Goal: Navigation & Orientation: Find specific page/section

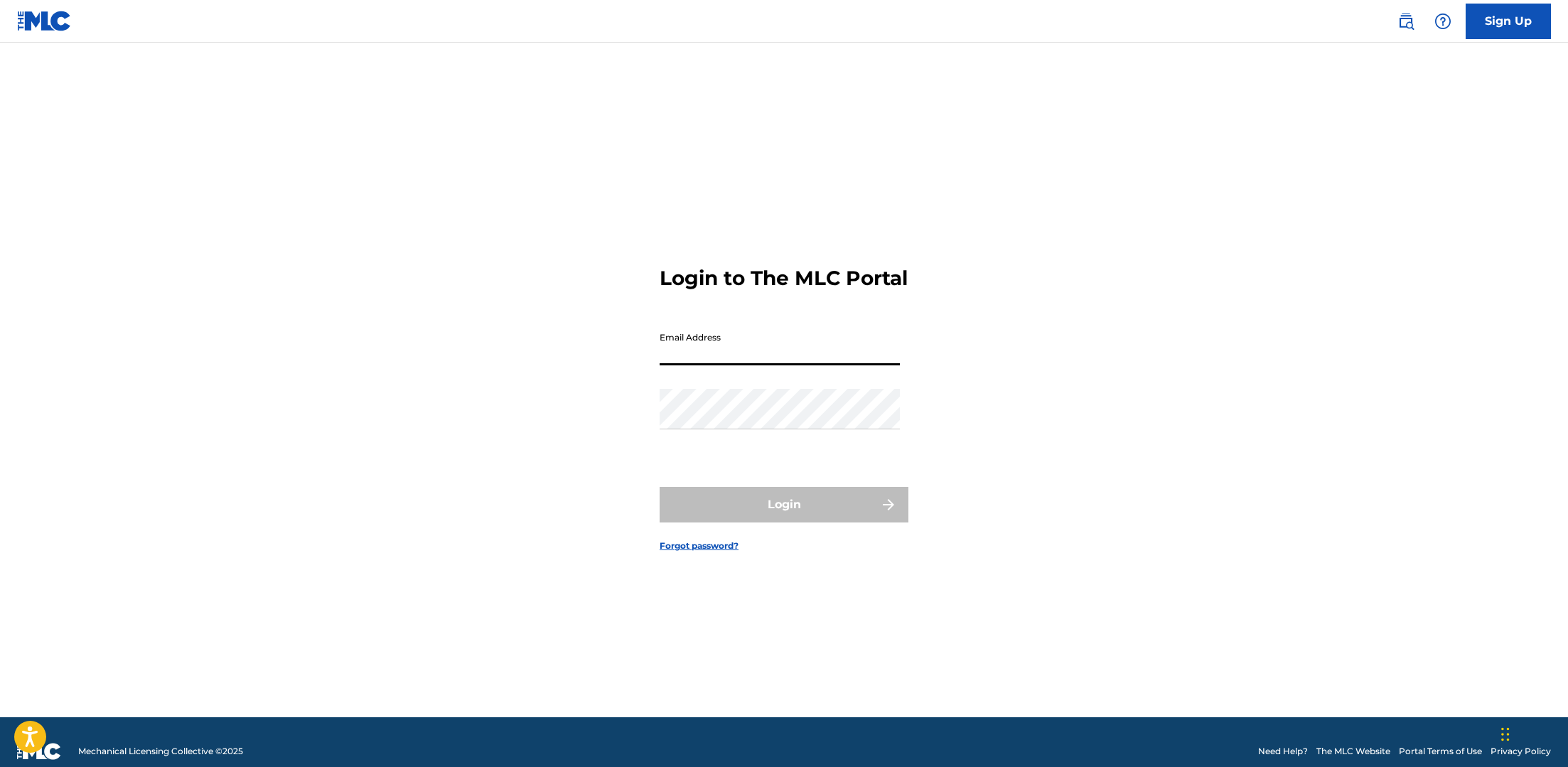
click at [750, 358] on input "Email Address" at bounding box center [780, 345] width 241 height 41
type input "[EMAIL_ADDRESS][DOMAIN_NAME]"
click at [797, 366] on input "[EMAIL_ADDRESS][DOMAIN_NAME]" at bounding box center [780, 345] width 241 height 41
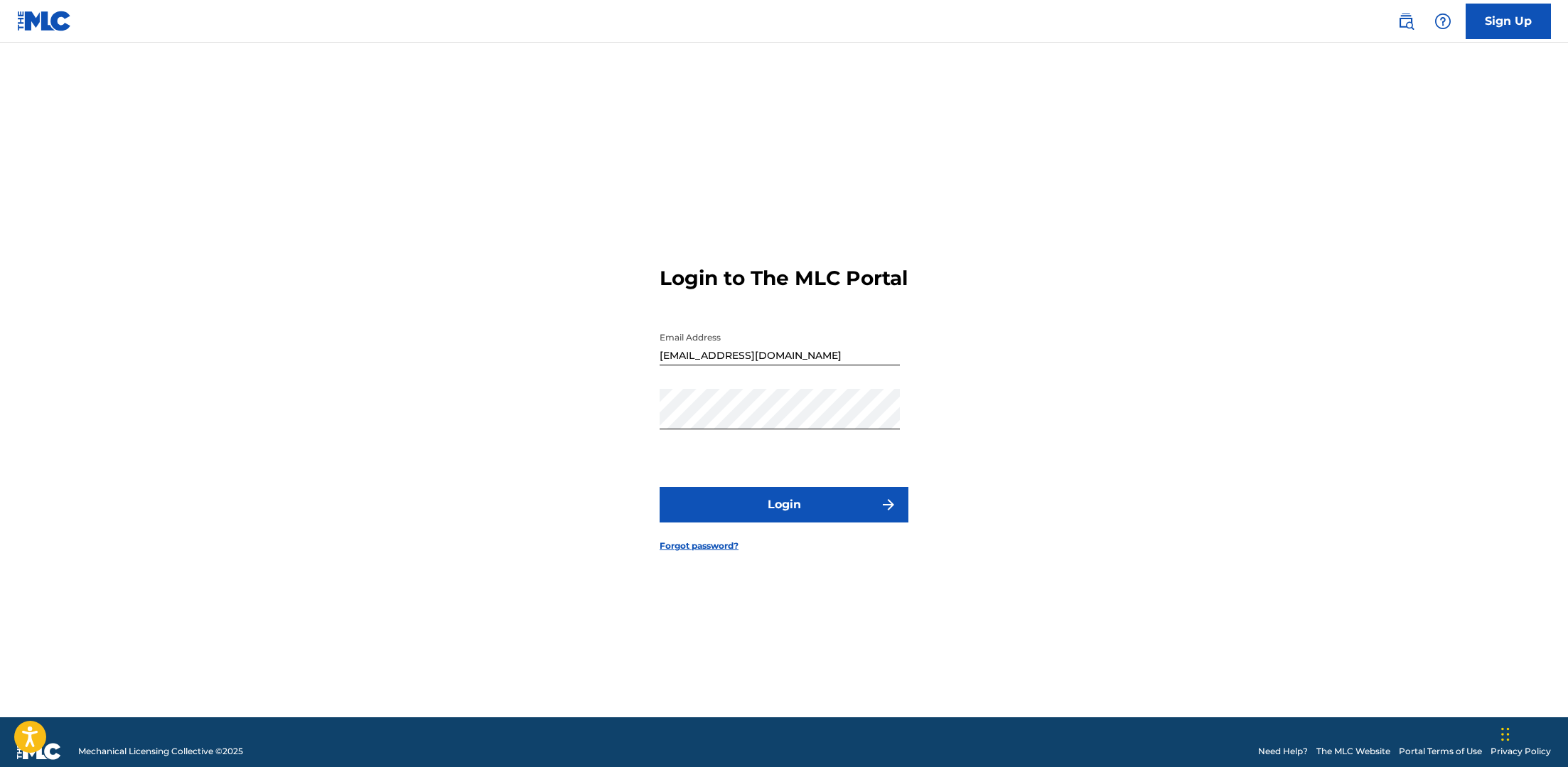
click at [821, 501] on button "Login" at bounding box center [784, 505] width 249 height 36
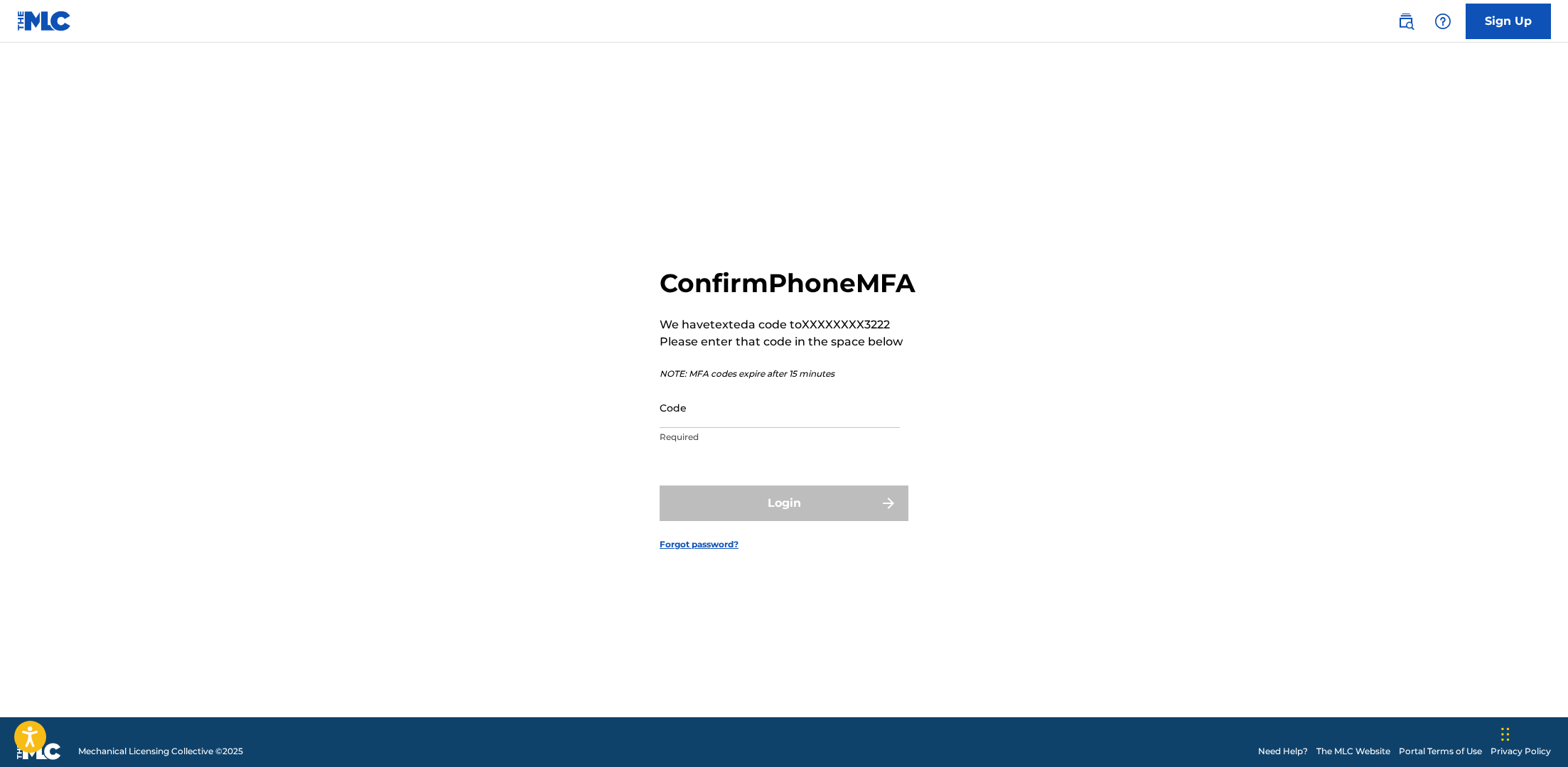
click at [830, 428] on input "Code" at bounding box center [780, 408] width 241 height 41
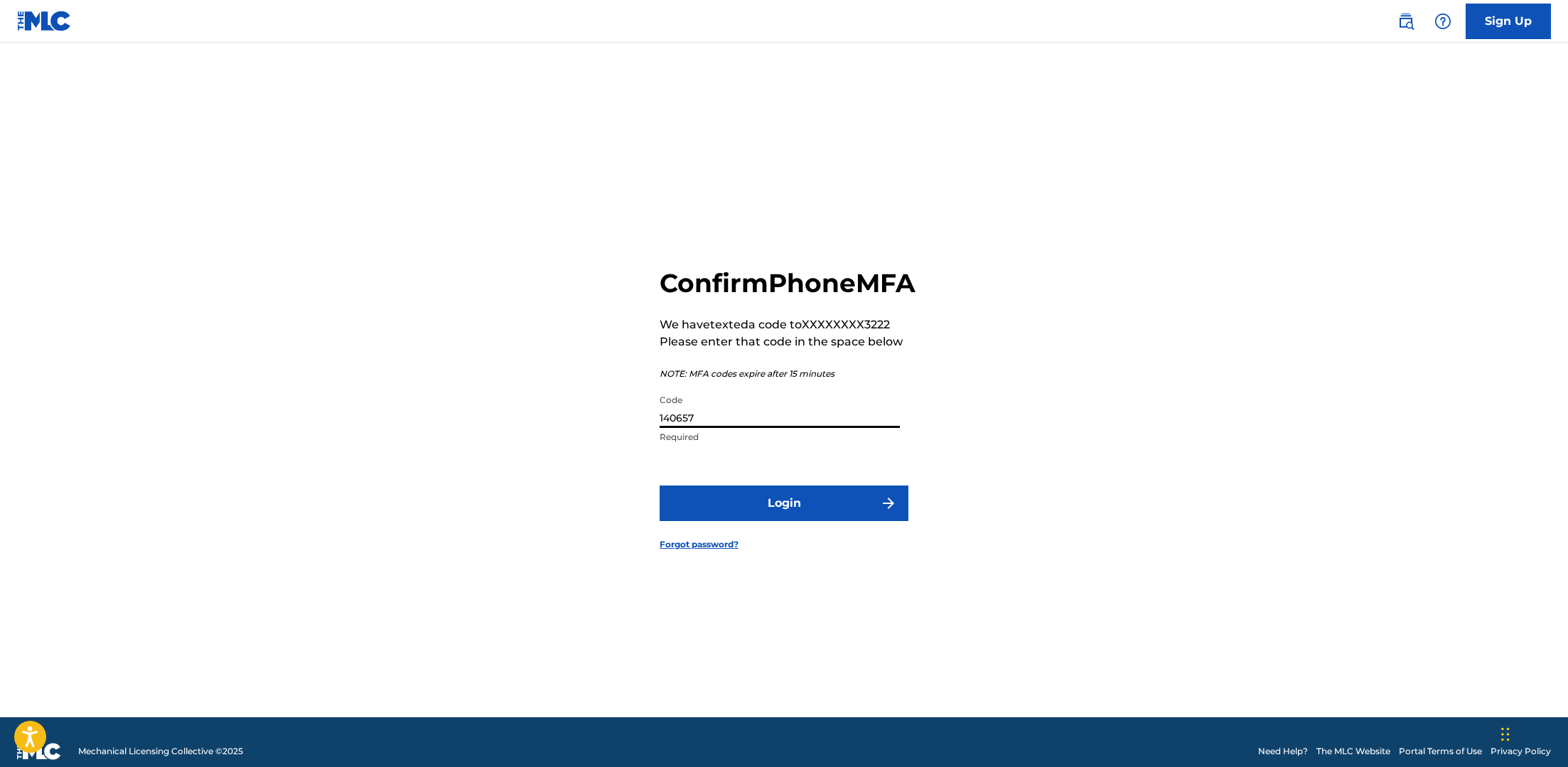
type input "140657"
click at [851, 516] on button "Login" at bounding box center [784, 503] width 249 height 36
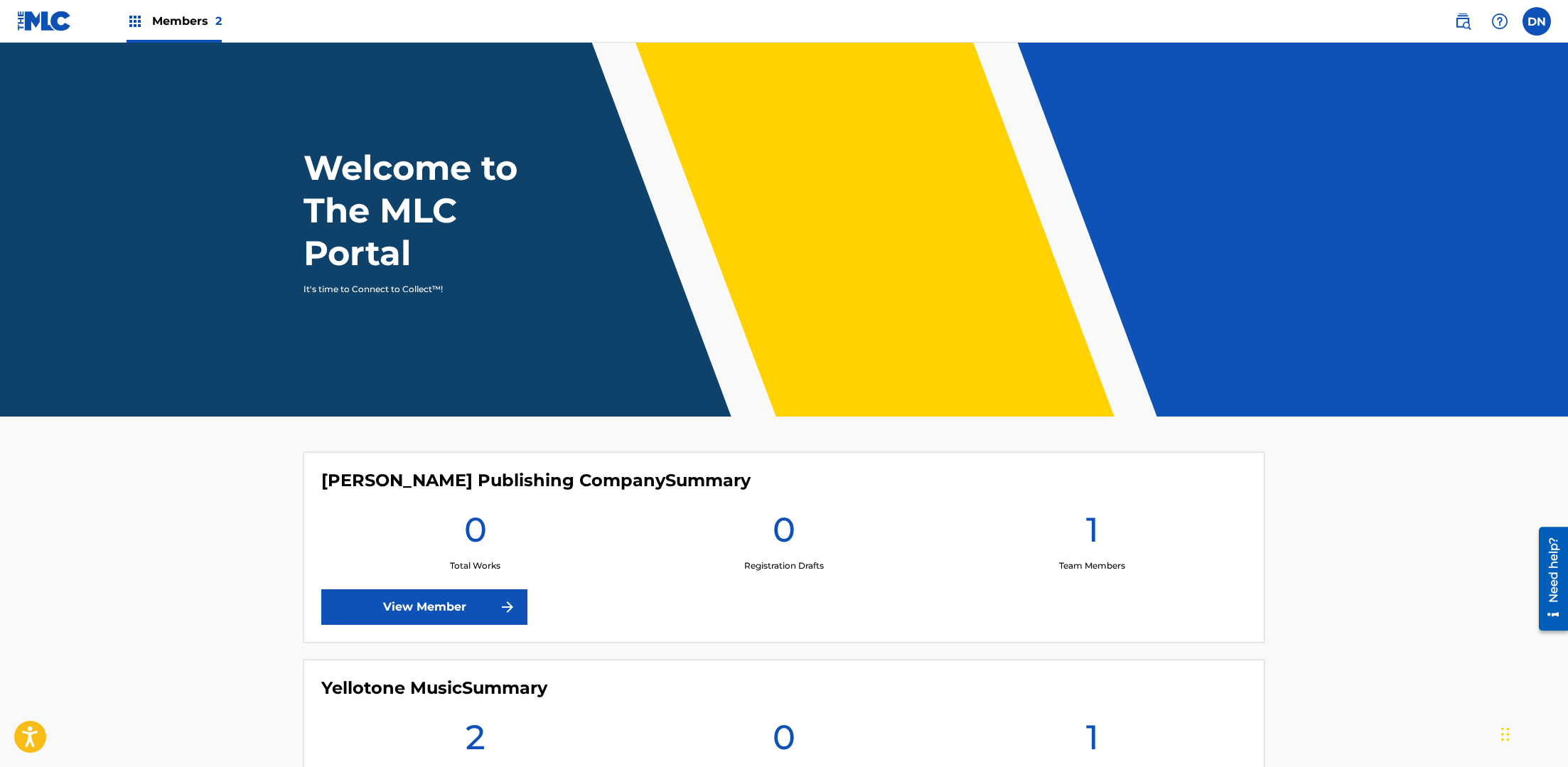
click at [139, 23] on img at bounding box center [134, 21] width 17 height 17
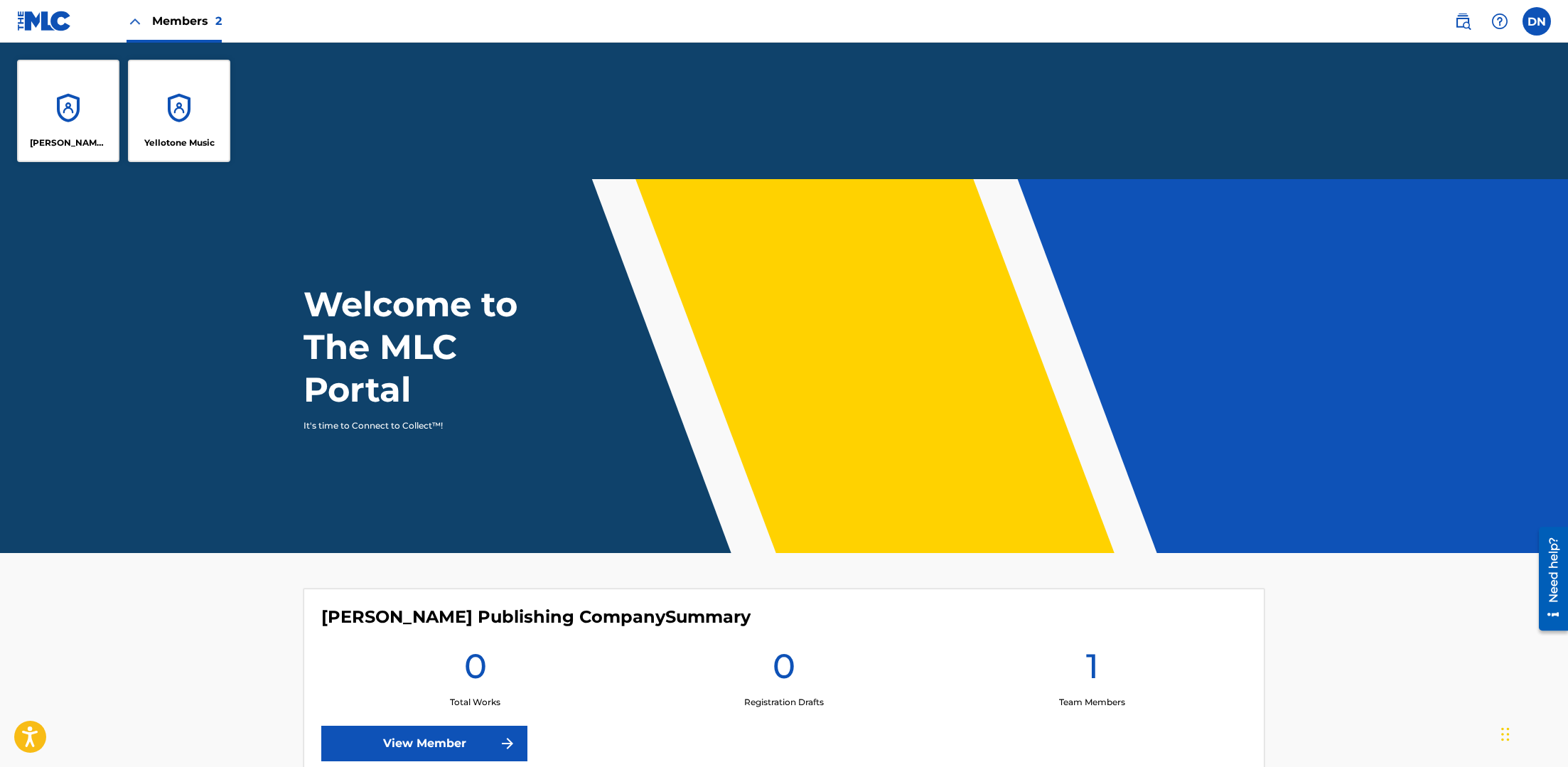
click at [105, 90] on div "[PERSON_NAME] Publishing Company" at bounding box center [68, 111] width 102 height 103
